Goal: Browse casually: Explore the website without a specific task or goal

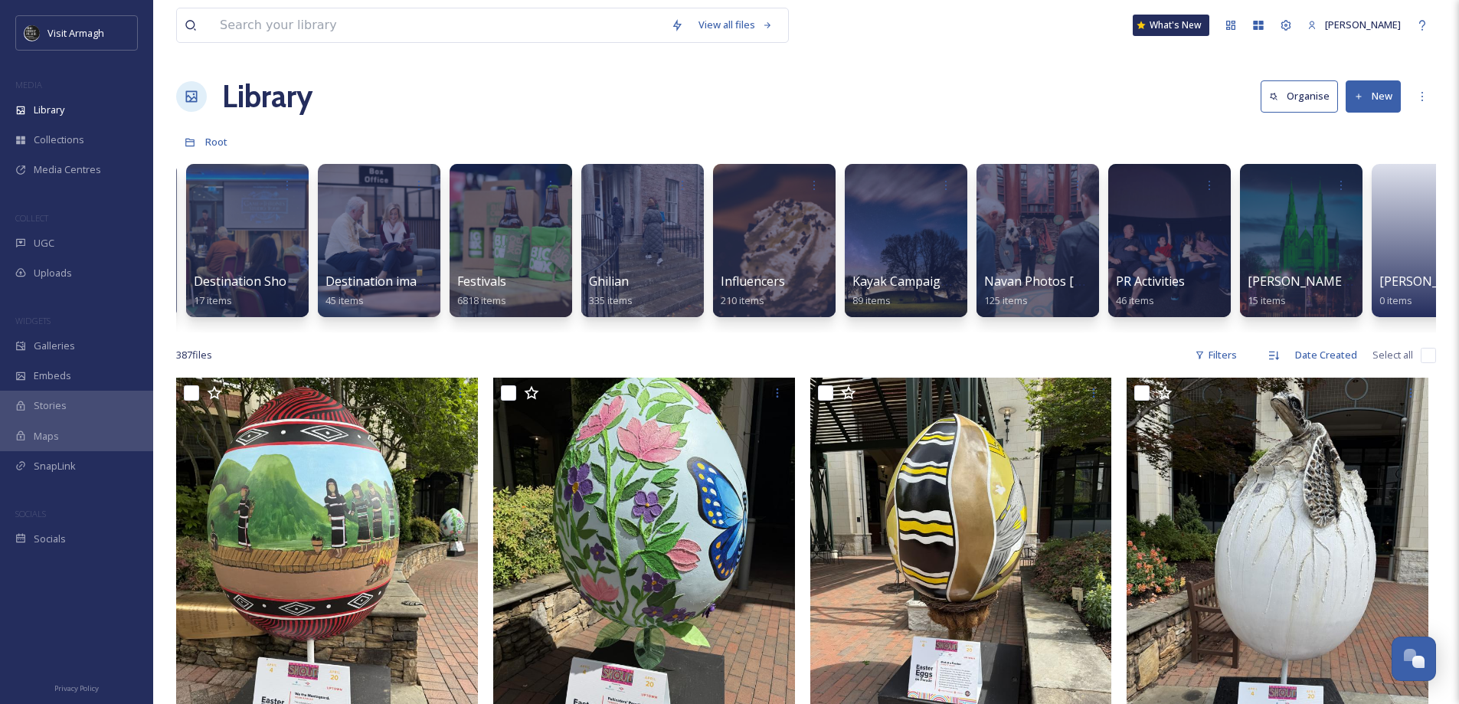
scroll to position [0, 677]
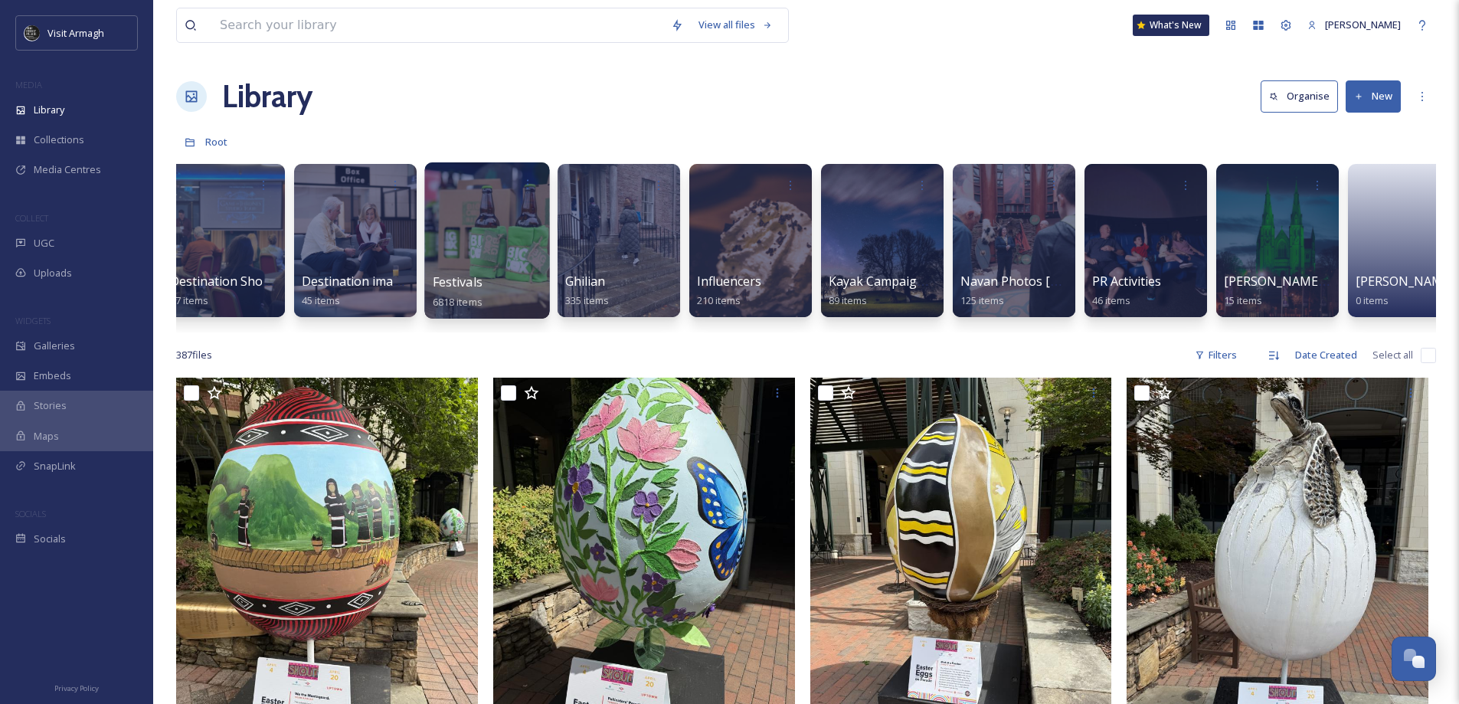
click at [467, 256] on div at bounding box center [486, 240] width 125 height 156
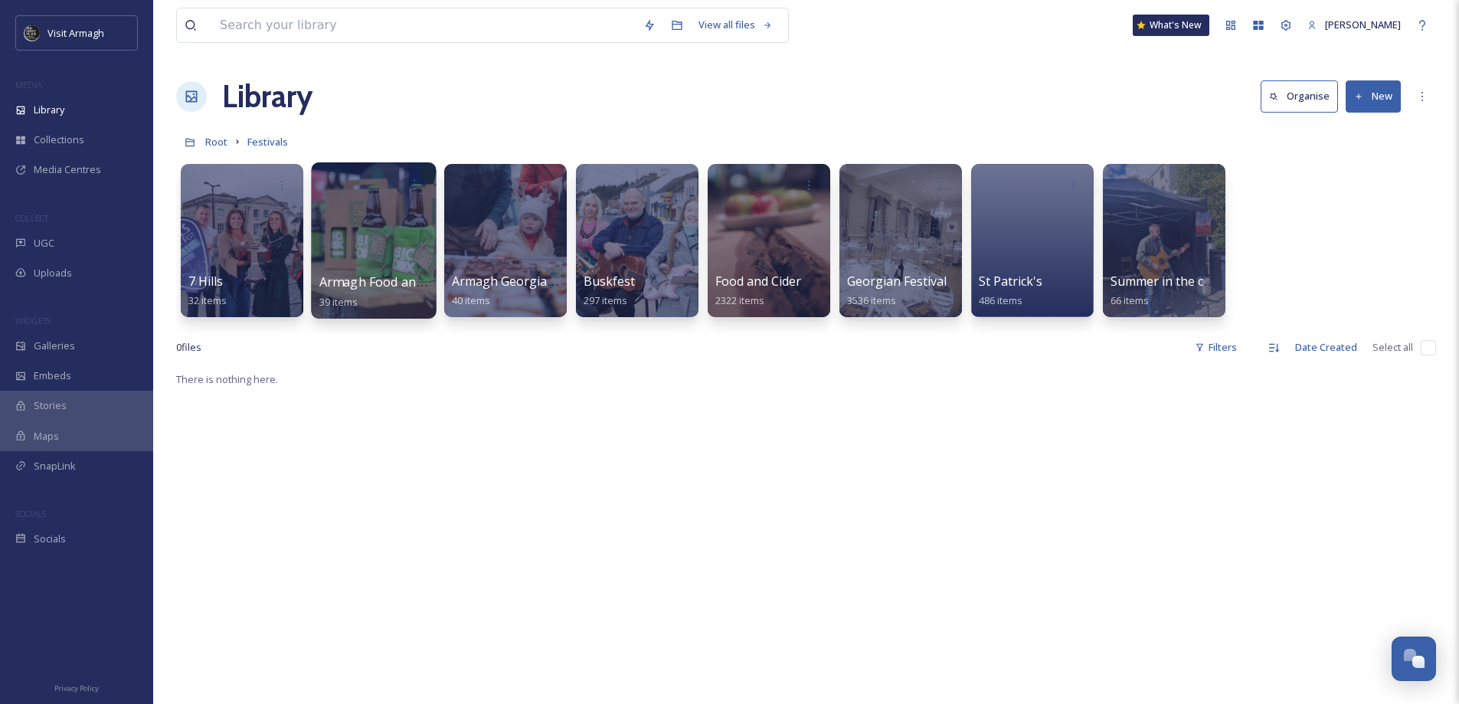
click at [358, 249] on div at bounding box center [373, 240] width 125 height 156
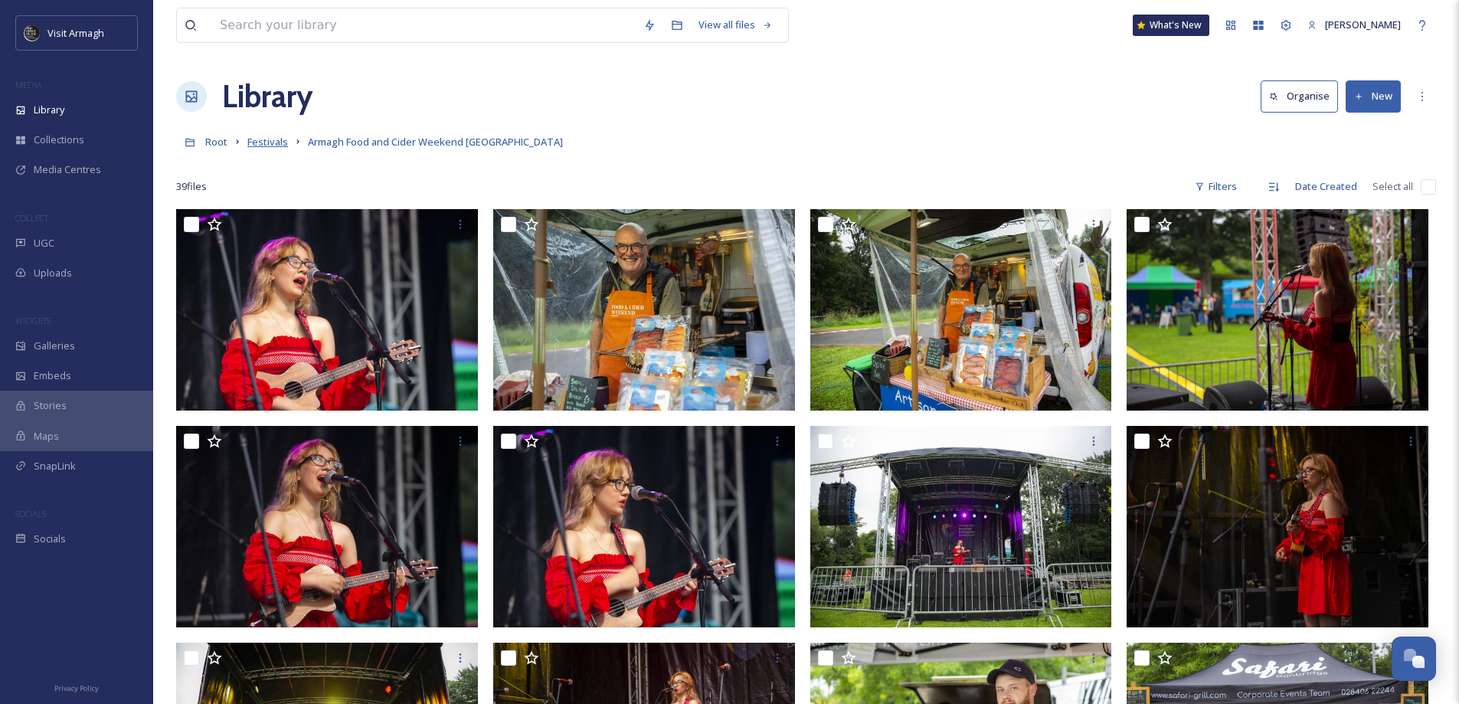
click at [257, 143] on span "Festivals" at bounding box center [267, 142] width 41 height 14
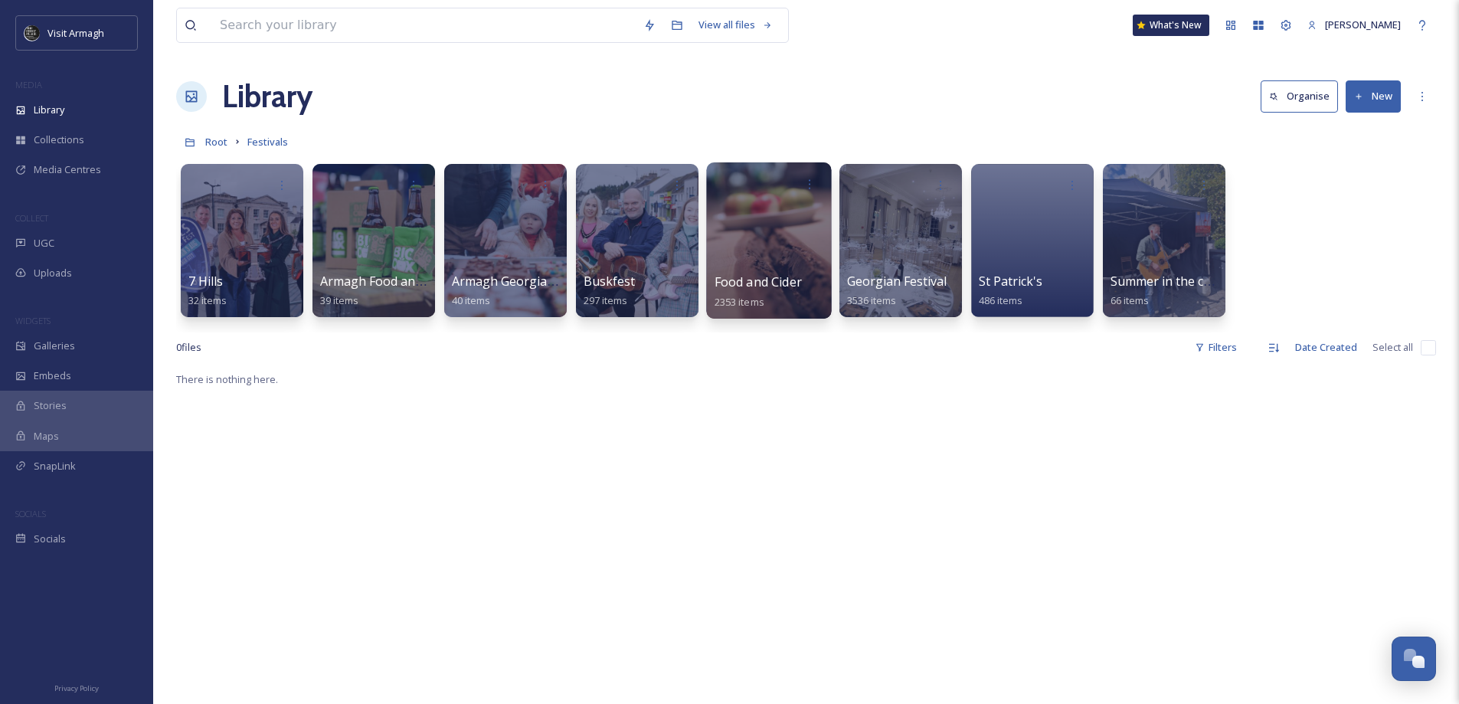
click at [787, 254] on div at bounding box center [768, 240] width 125 height 156
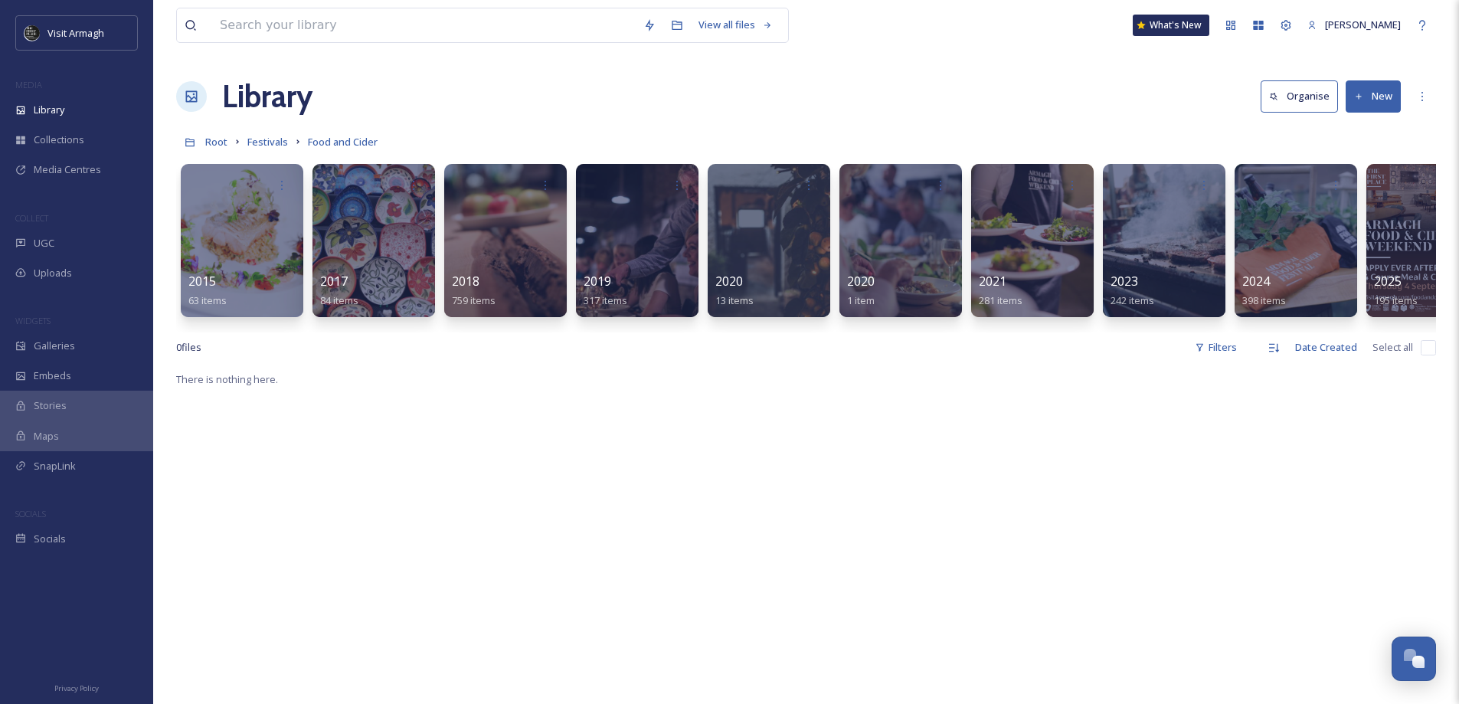
scroll to position [0, 57]
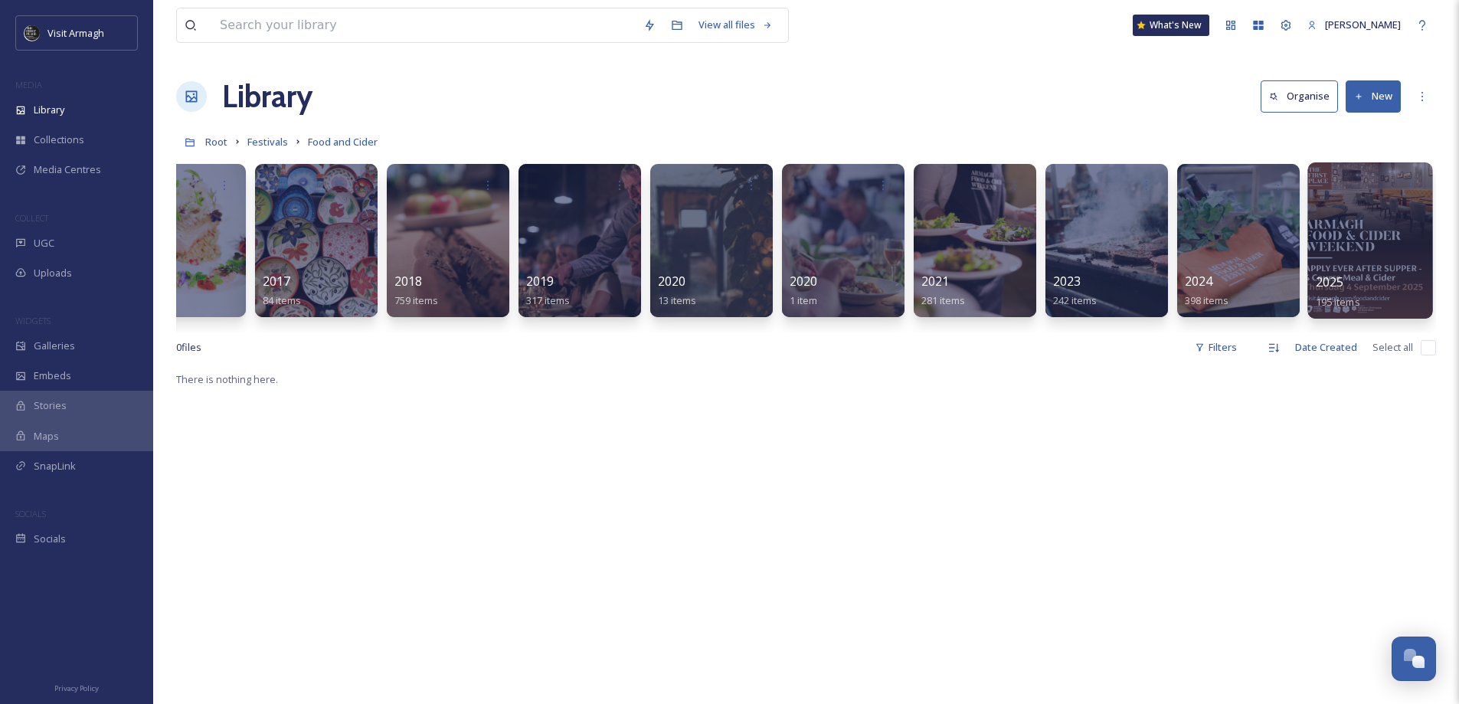
click at [1342, 234] on div at bounding box center [1370, 240] width 125 height 156
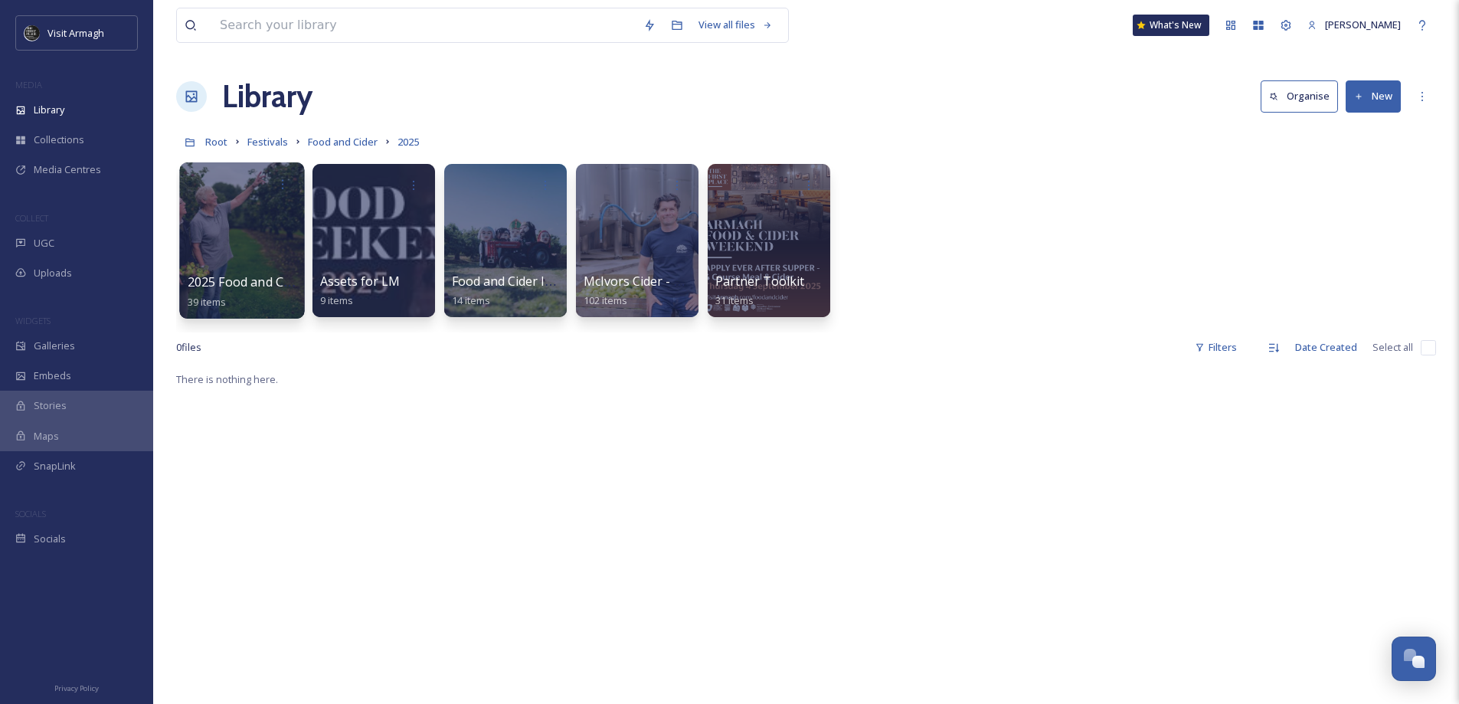
click at [231, 229] on div at bounding box center [241, 240] width 125 height 156
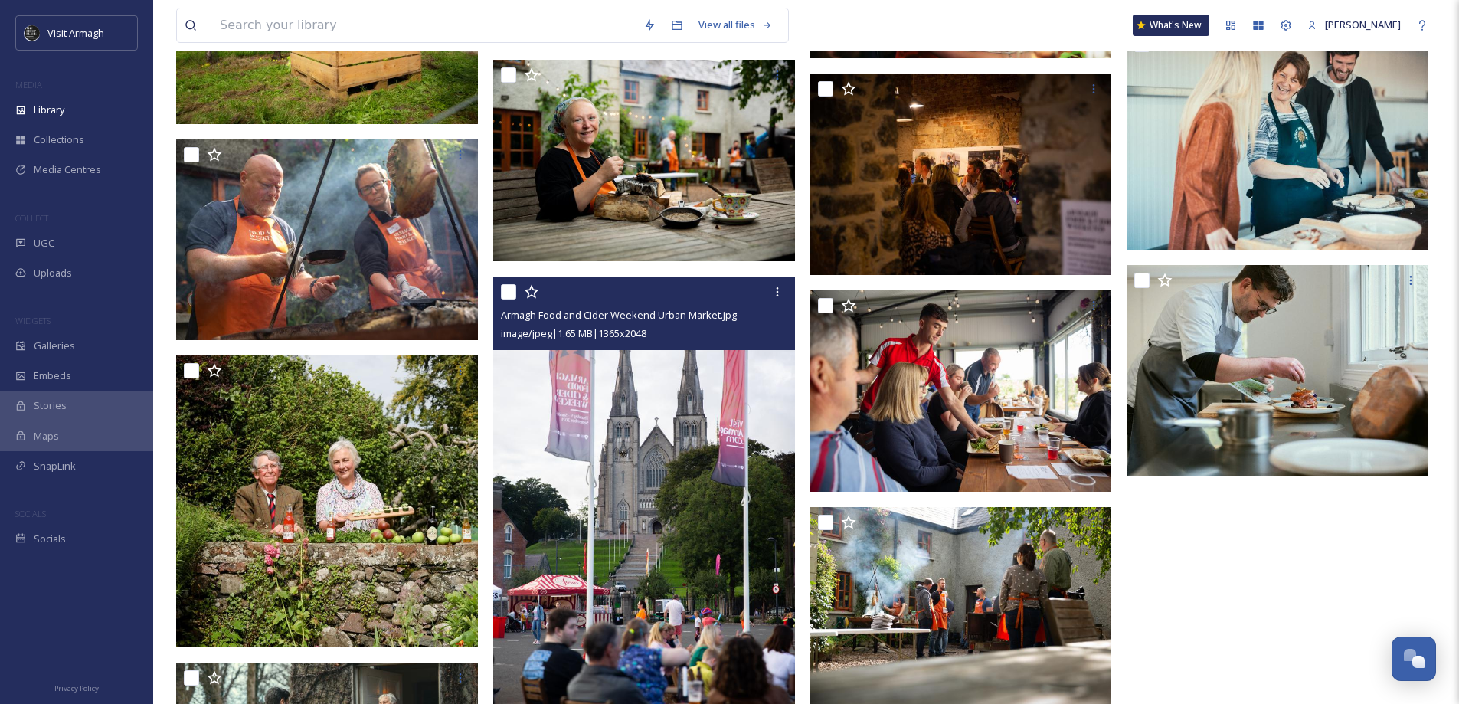
scroll to position [1396, 0]
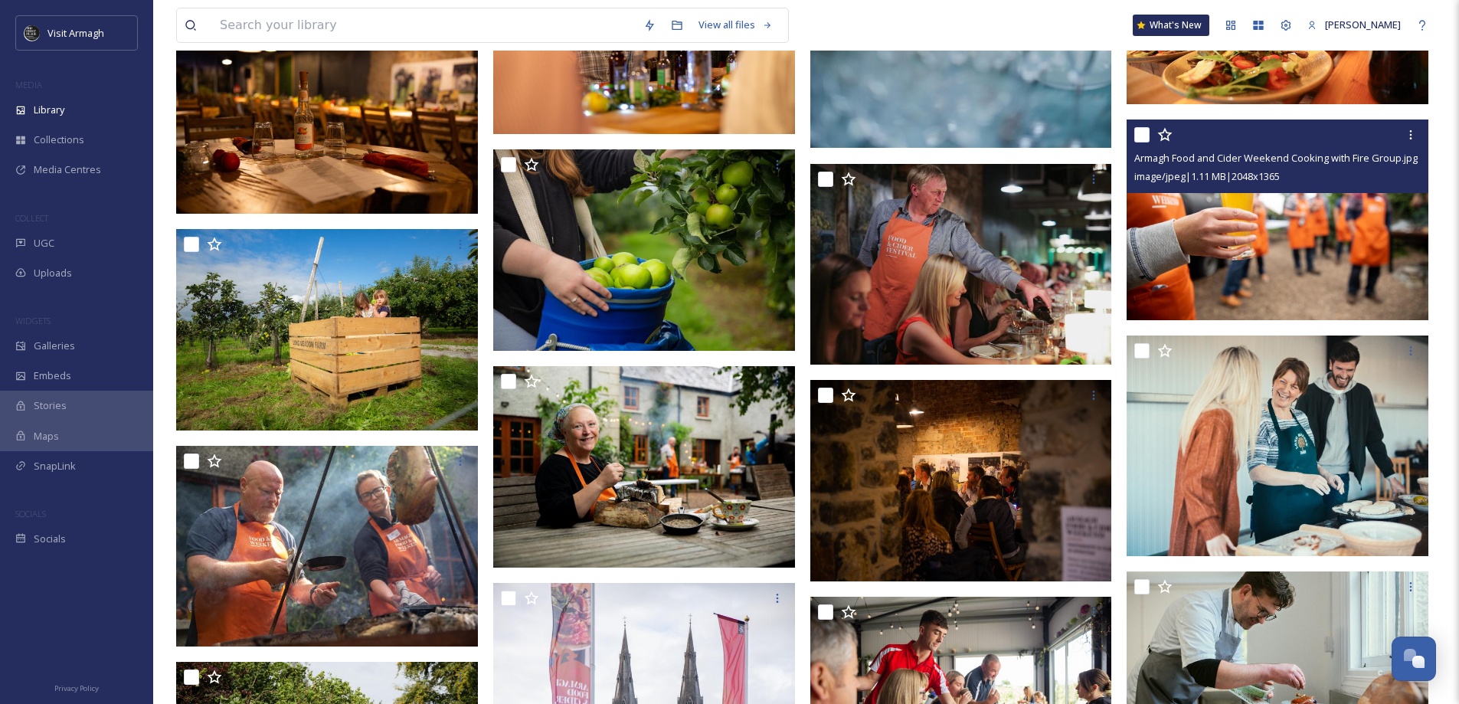
click at [1144, 137] on input "checkbox" at bounding box center [1141, 134] width 15 height 15
checkbox input "true"
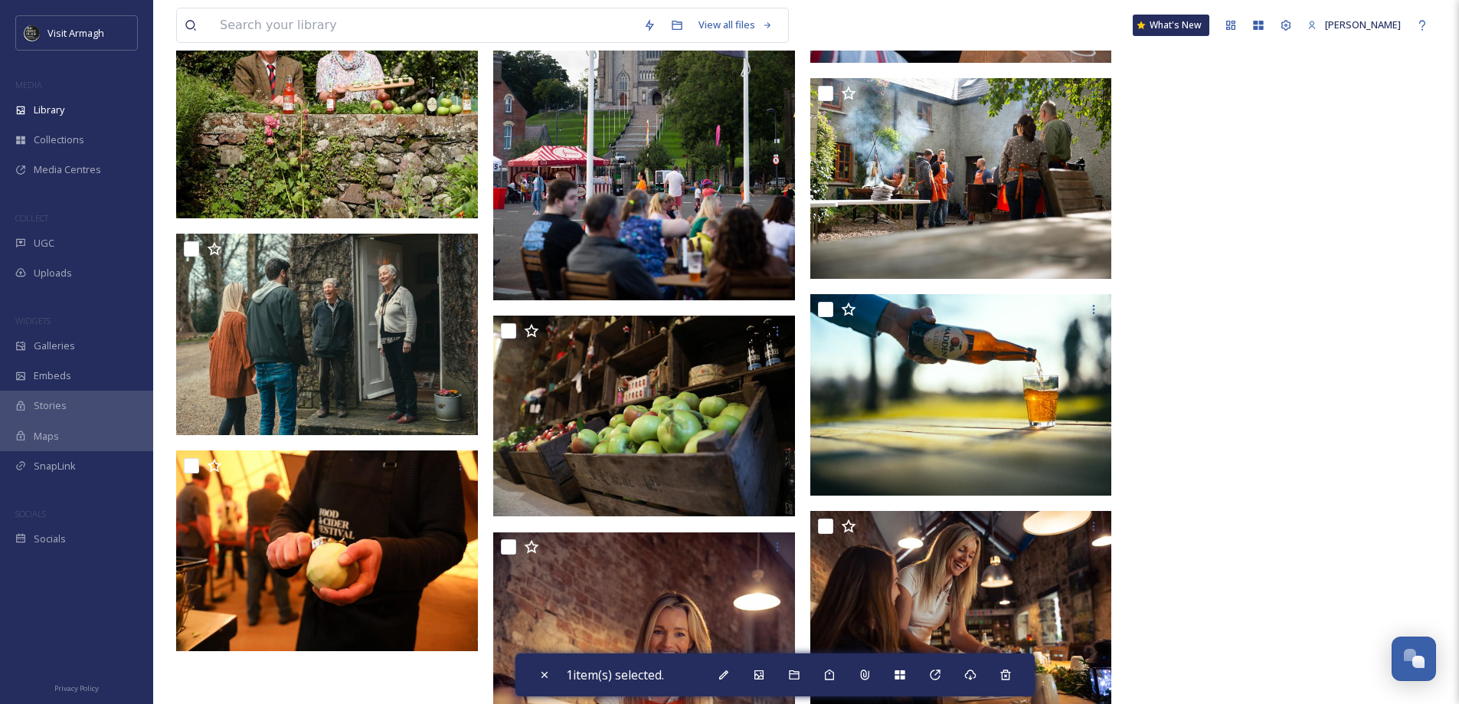
scroll to position [2162, 0]
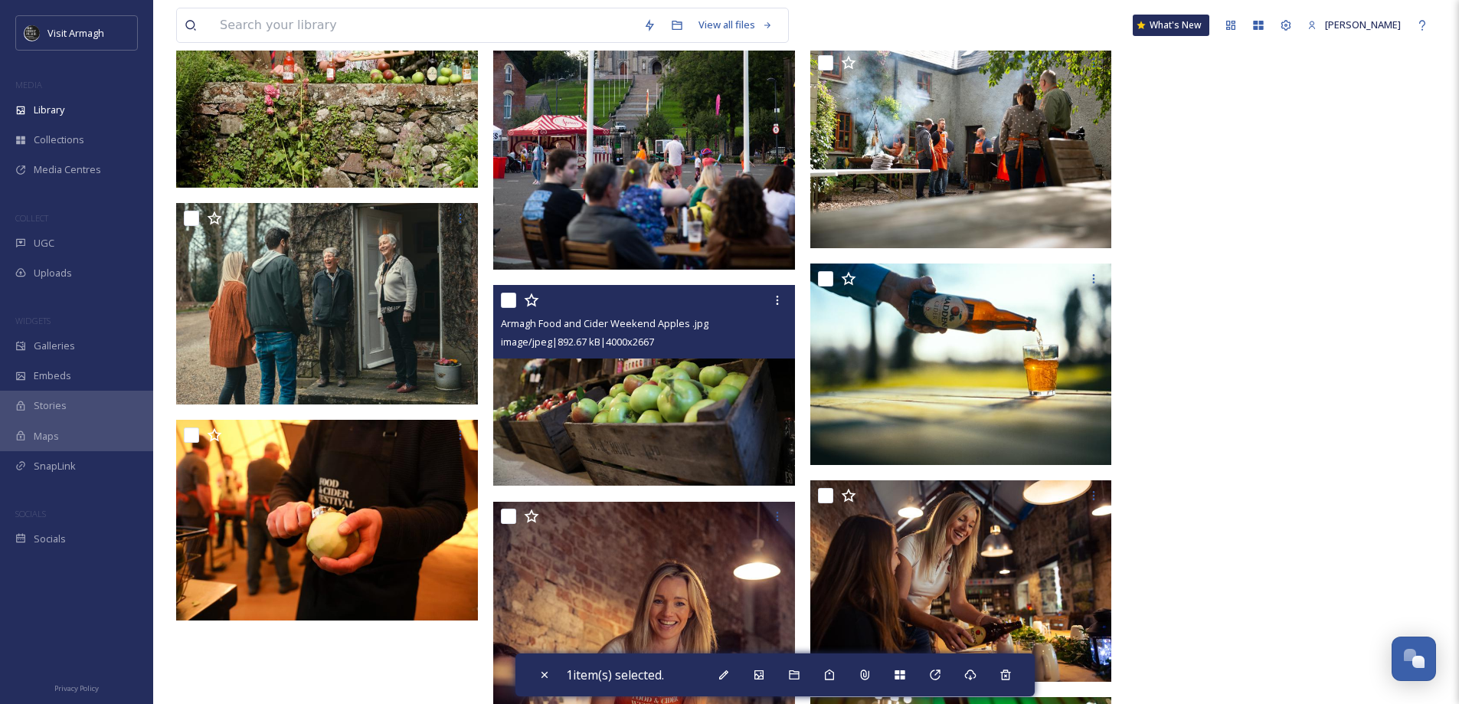
click at [505, 297] on input "checkbox" at bounding box center [508, 300] width 15 height 15
checkbox input "true"
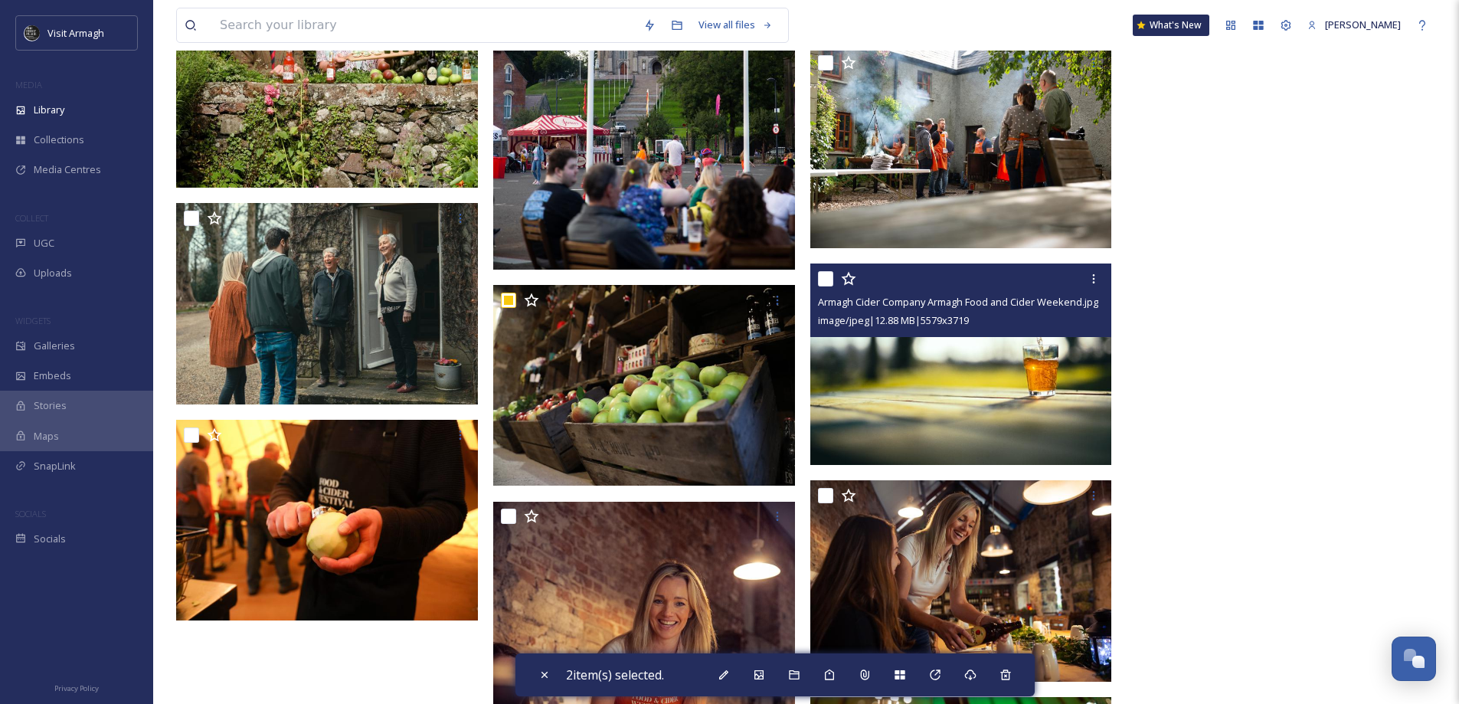
click at [826, 278] on input "checkbox" at bounding box center [825, 278] width 15 height 15
checkbox input "true"
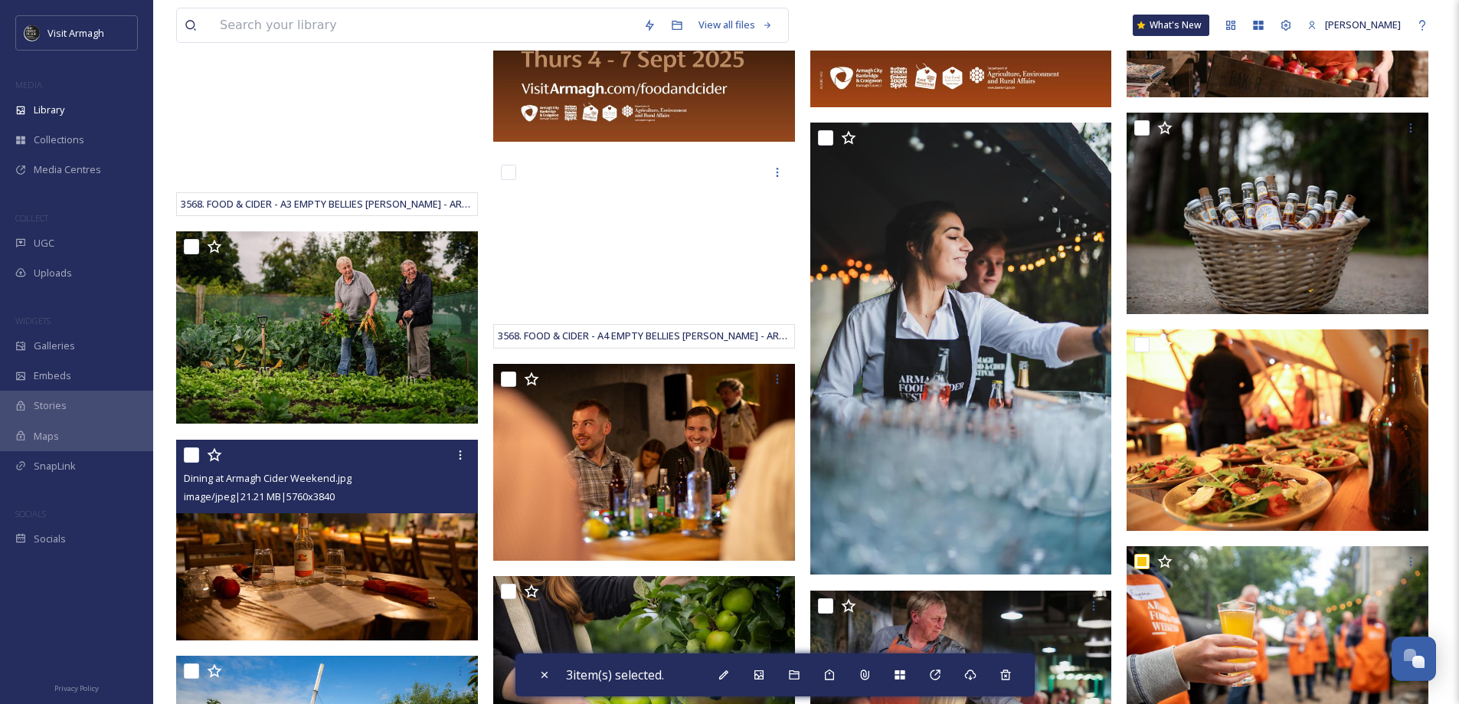
scroll to position [1046, 0]
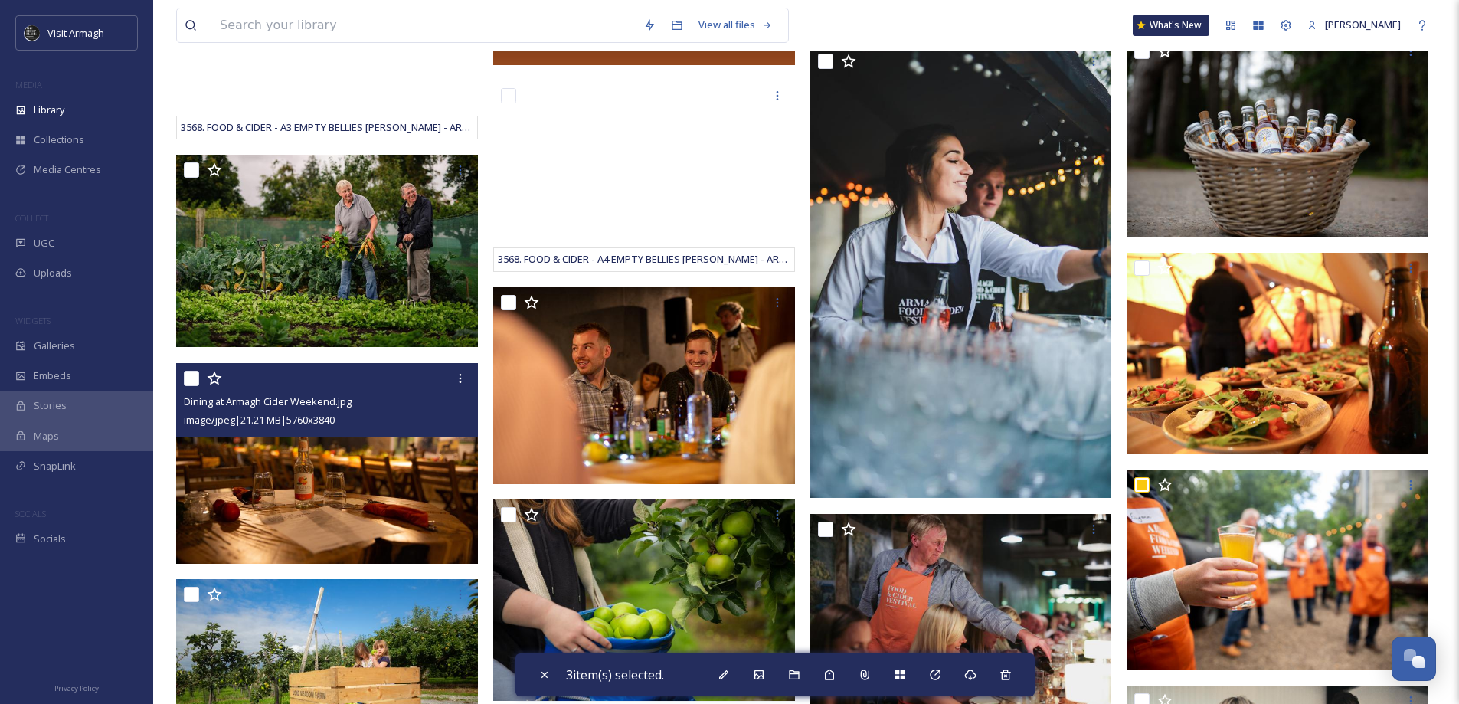
click at [195, 375] on input "checkbox" at bounding box center [191, 378] width 15 height 15
checkbox input "true"
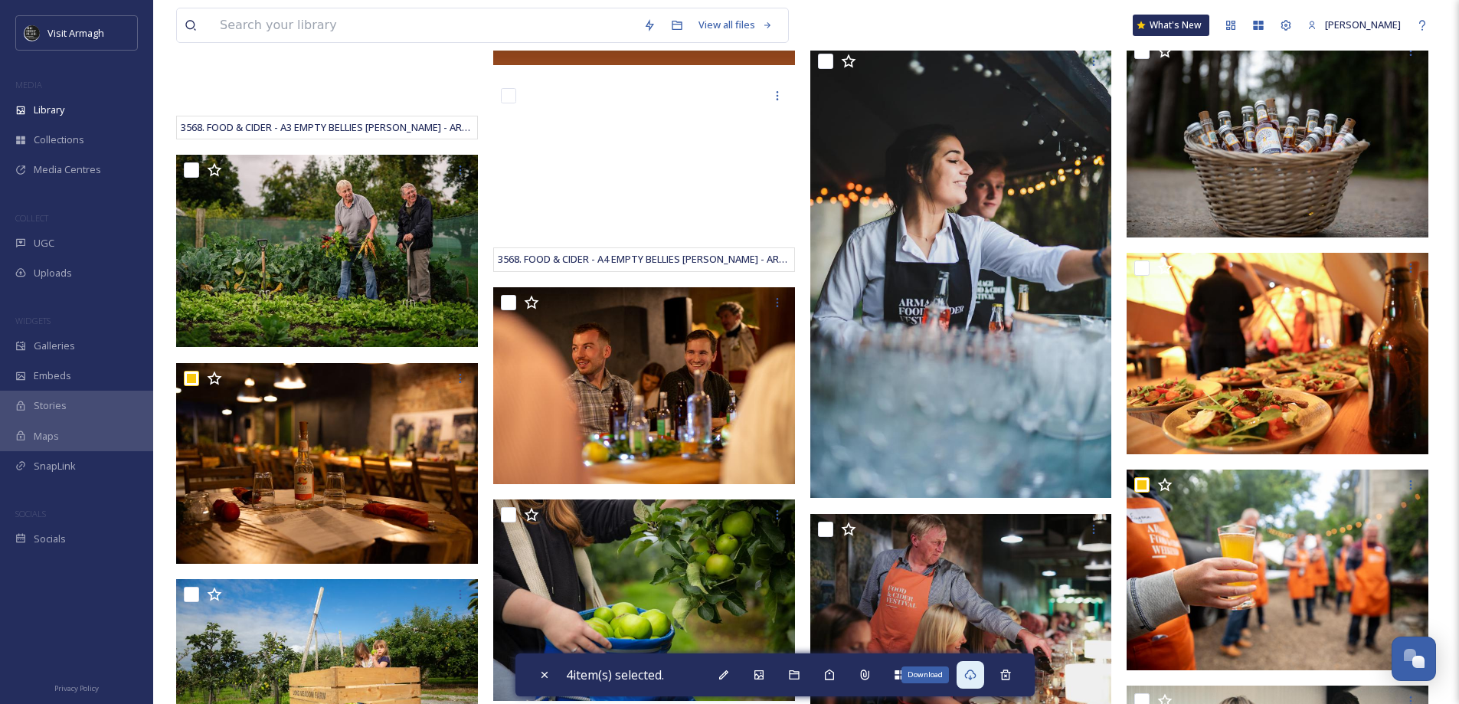
click at [971, 673] on icon at bounding box center [969, 674] width 11 height 11
